Goal: Transaction & Acquisition: Purchase product/service

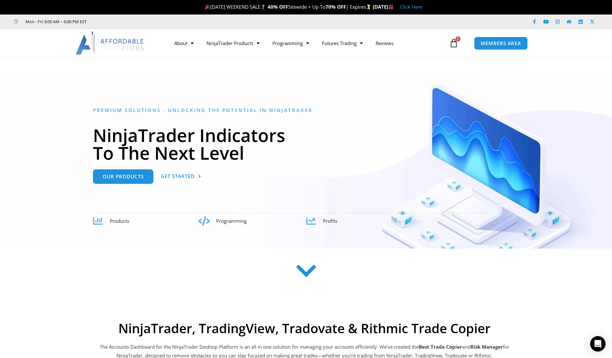
click at [36, 51] on div at bounding box center [306, 43] width 612 height 28
click at [15, 111] on div at bounding box center [306, 159] width 612 height 178
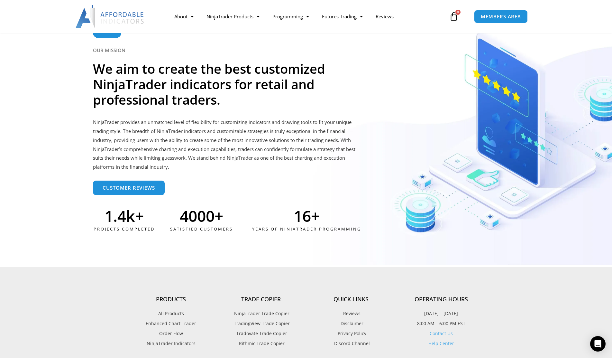
scroll to position [1674, 0]
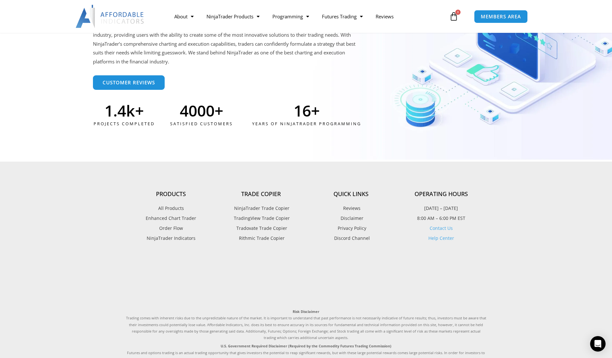
click at [270, 228] on span "Tradovate Trade Copier" at bounding box center [261, 228] width 52 height 8
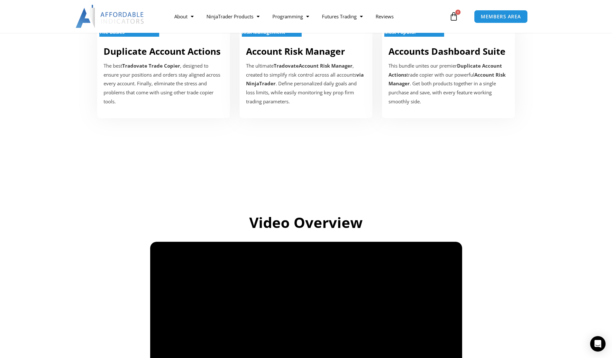
scroll to position [418, 0]
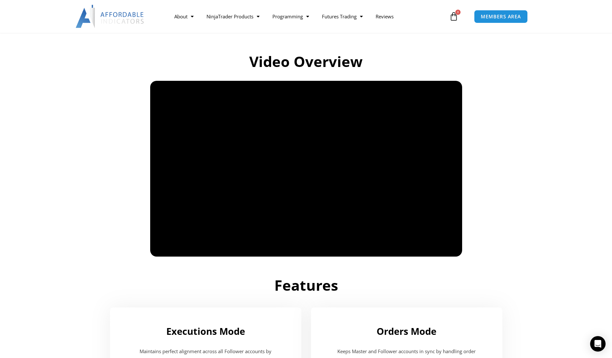
click at [96, 210] on section "Video Overview" at bounding box center [306, 149] width 612 height 222
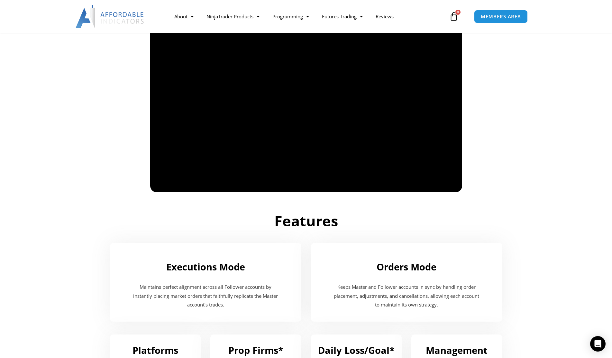
scroll to position [451, 0]
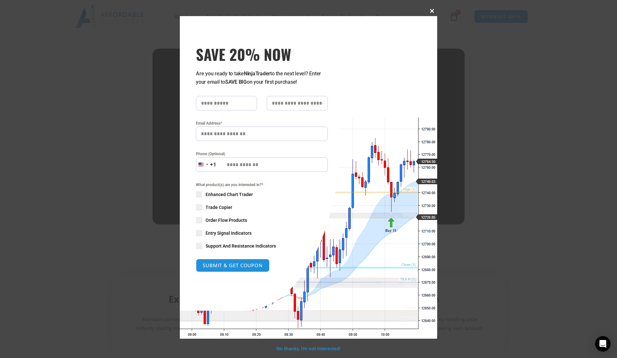
click at [433, 11] on span at bounding box center [432, 11] width 10 height 4
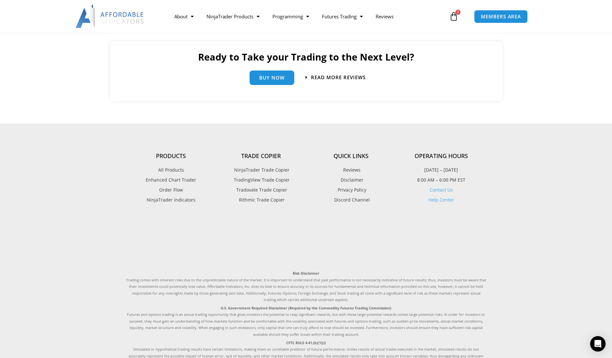
scroll to position [1394, 0]
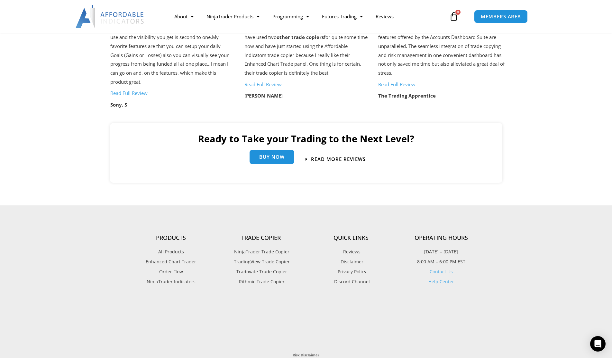
click at [286, 163] on link "Buy Now" at bounding box center [272, 157] width 45 height 14
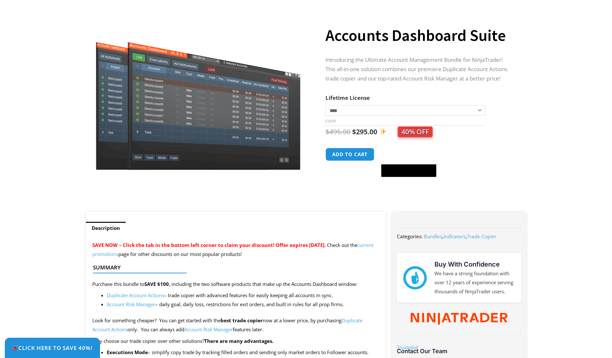
scroll to position [64, 0]
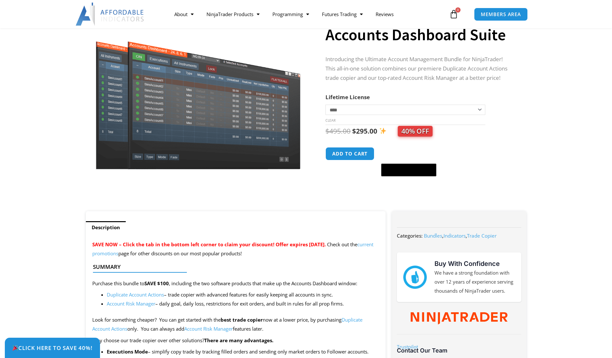
click at [480, 111] on select "**********" at bounding box center [406, 110] width 160 height 10
click at [543, 158] on section "**********" at bounding box center [306, 105] width 612 height 212
click at [182, 16] on link "About" at bounding box center [184, 14] width 32 height 15
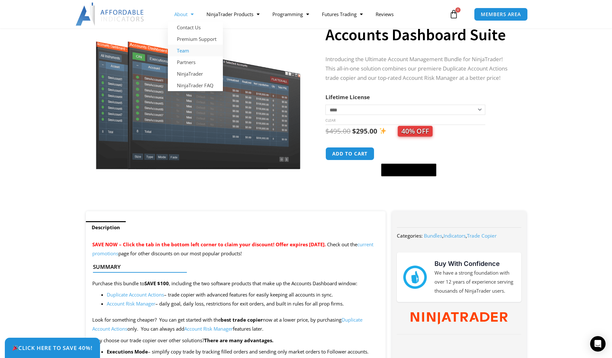
click at [185, 52] on link "Team" at bounding box center [195, 51] width 55 height 12
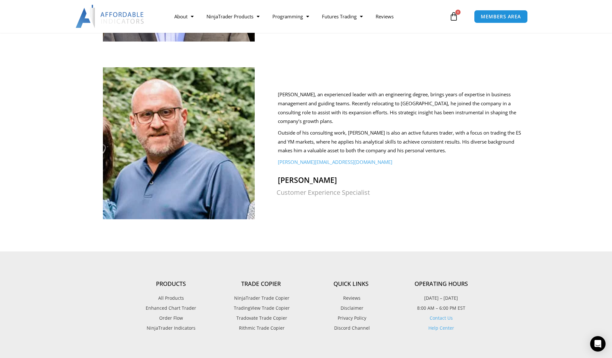
scroll to position [579, 0]
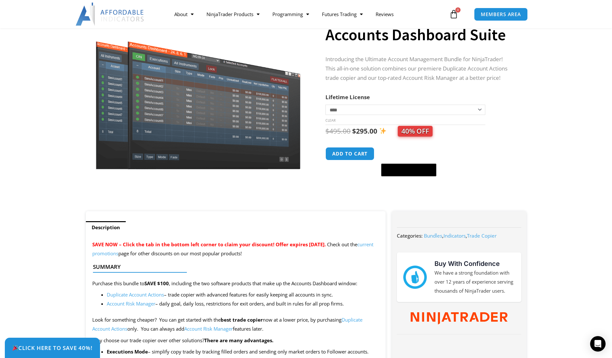
click at [51, 46] on section "**********" at bounding box center [306, 105] width 612 height 212
click at [348, 153] on button "Add to cart" at bounding box center [350, 154] width 51 height 14
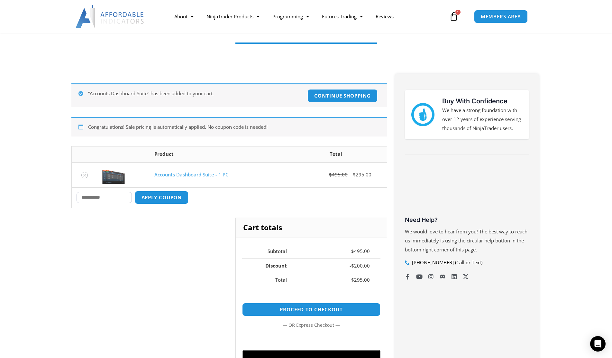
scroll to position [97, 0]
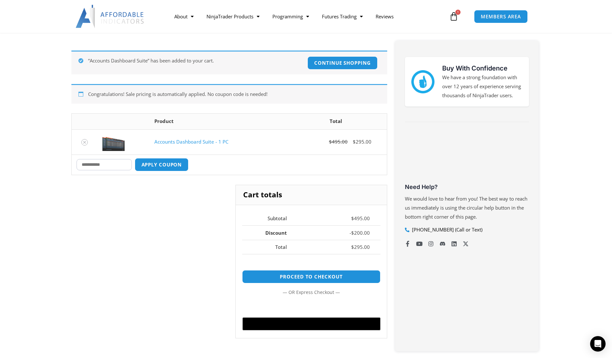
click at [108, 164] on input "Coupon:" at bounding box center [104, 164] width 55 height 11
type input "****"
click at [180, 166] on button "Apply coupon" at bounding box center [161, 165] width 57 height 14
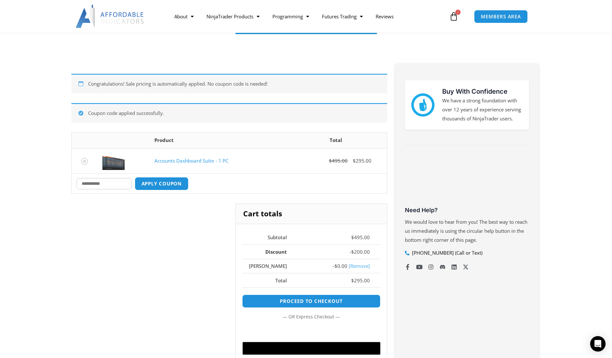
scroll to position [0, 0]
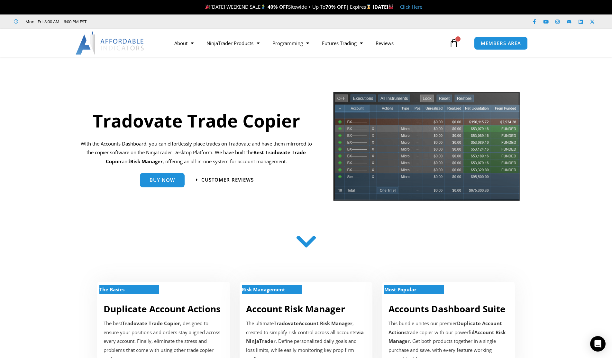
click at [423, 6] on link "Click Here" at bounding box center [411, 7] width 22 height 6
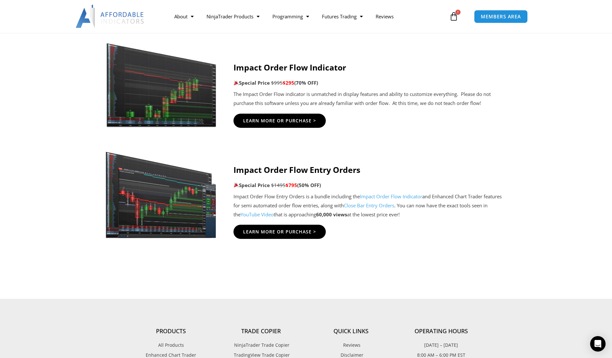
scroll to position [1416, 0]
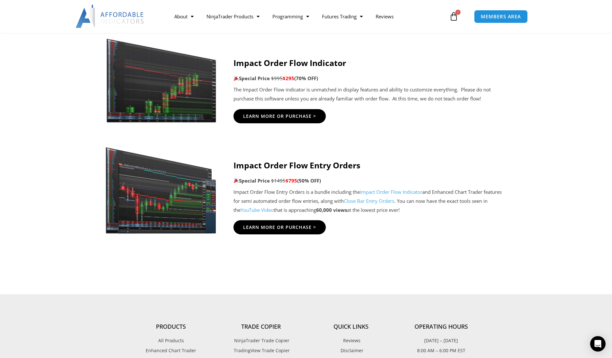
click at [274, 210] on link "YouTube Video" at bounding box center [257, 210] width 33 height 6
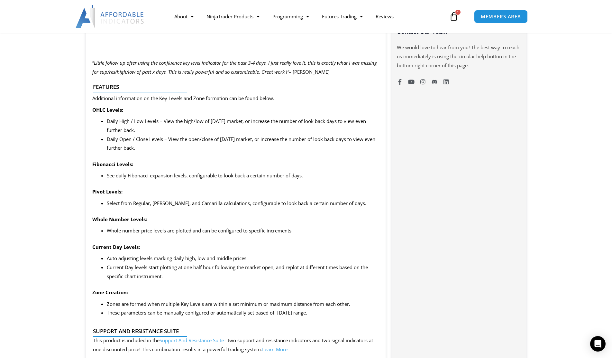
scroll to position [515, 0]
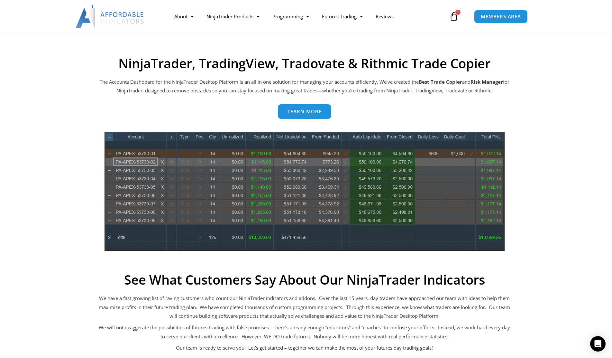
scroll to position [322, 0]
